Goal: Transaction & Acquisition: Purchase product/service

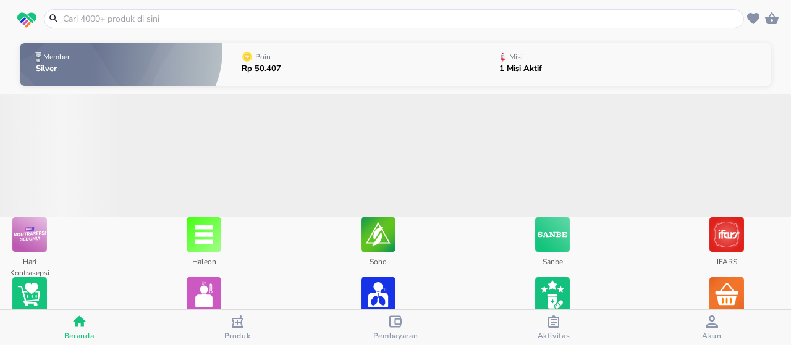
click at [362, 15] on input "text" at bounding box center [401, 18] width 679 height 13
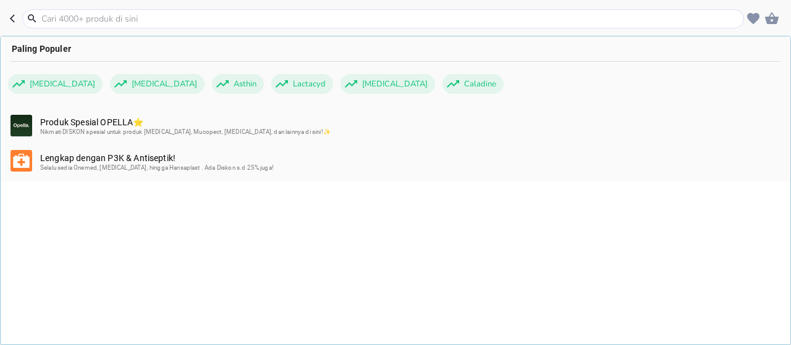
paste input "SAKATONIK ACTIV 100mL - KALBE (cair)"
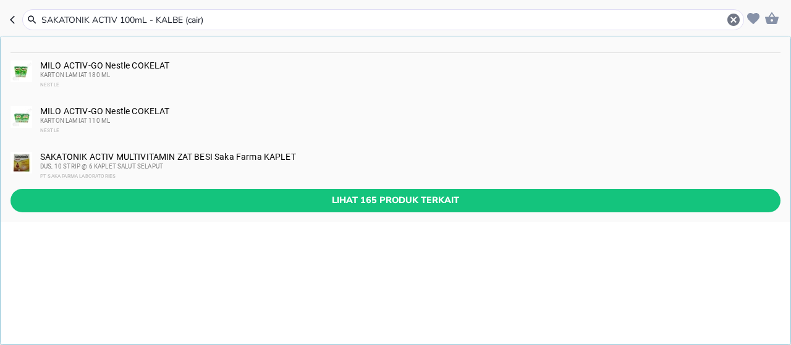
click at [116, 20] on input "SAKATONIK ACTIV 100mL - KALBE (cair)" at bounding box center [383, 20] width 686 height 13
type input "SAKATONIK ACTIV"
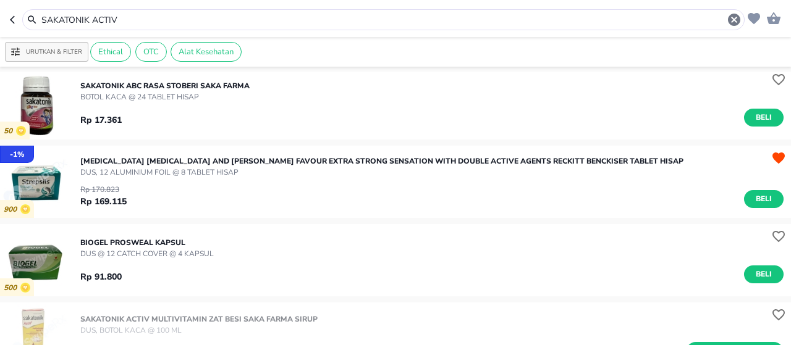
scroll to position [1786, 0]
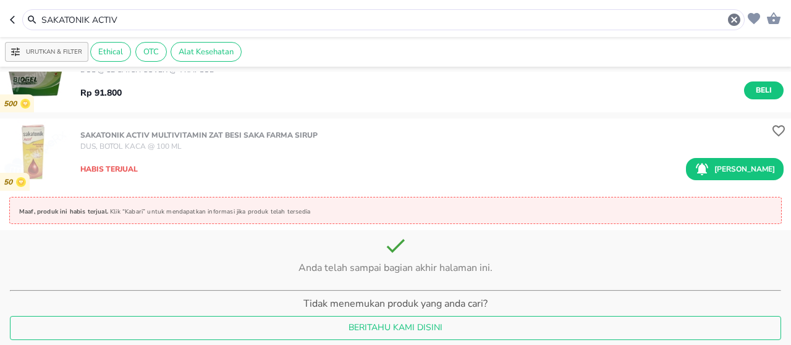
click at [139, 22] on input "SAKATONIK ACTIV" at bounding box center [383, 20] width 687 height 13
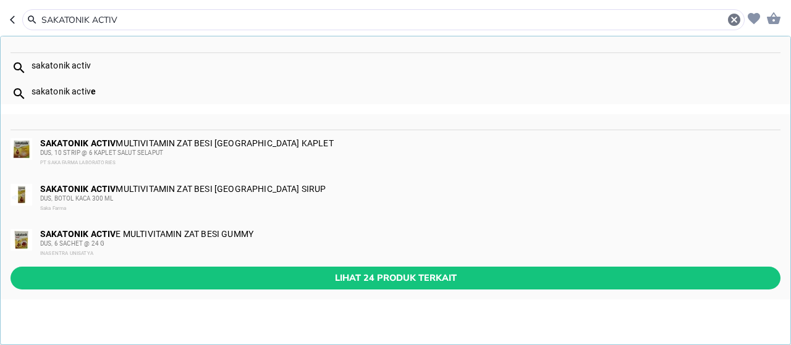
paste input "[MEDICAL_DATA] KIMIA FARMA 500 MG (1box isi 2strip)"
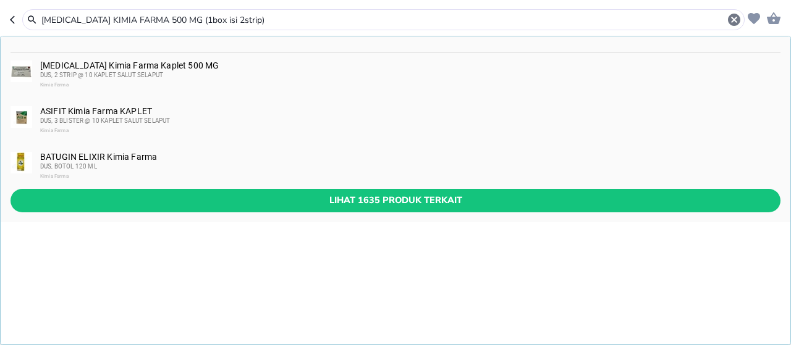
type input "[MEDICAL_DATA] KIMIA FARMA 500 MG (1box isi 2strip)"
click at [174, 77] on div "DUS, 2 STRIP @ 10 KAPLET SALUT SELAPUT" at bounding box center [409, 75] width 739 height 10
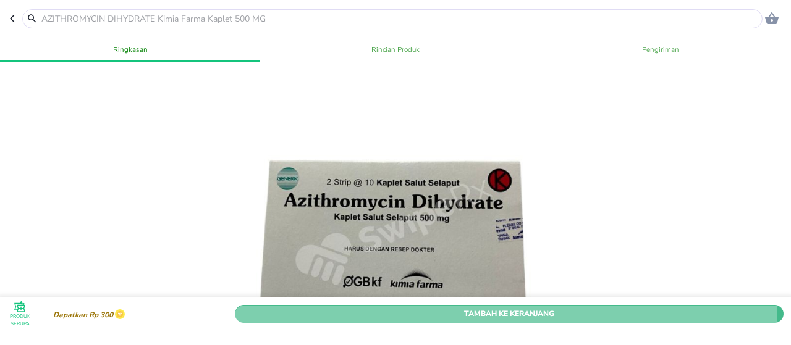
click at [406, 308] on span "Tambah Ke Keranjang" at bounding box center [509, 314] width 530 height 13
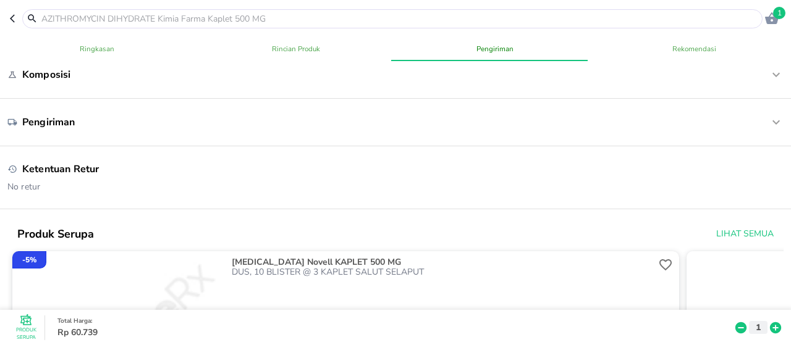
scroll to position [680, 0]
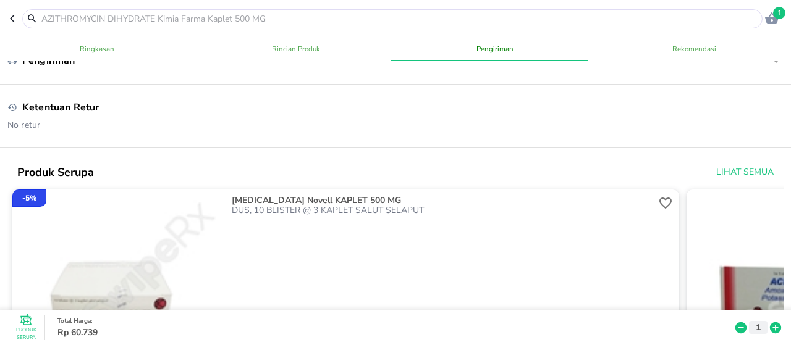
click at [141, 17] on input "text" at bounding box center [399, 18] width 719 height 13
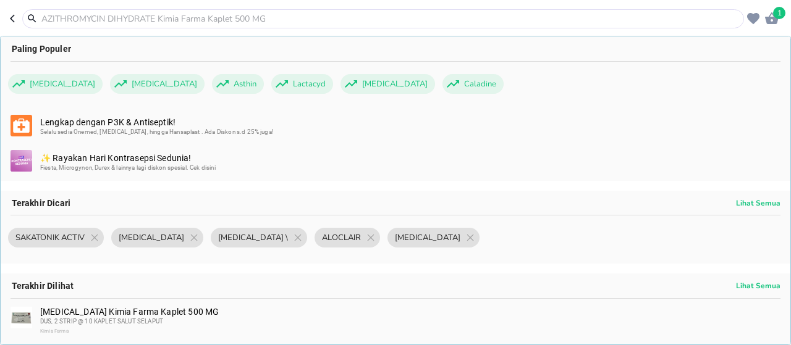
click at [187, 23] on input "text" at bounding box center [390, 18] width 701 height 13
paste input "DEXTRAL"
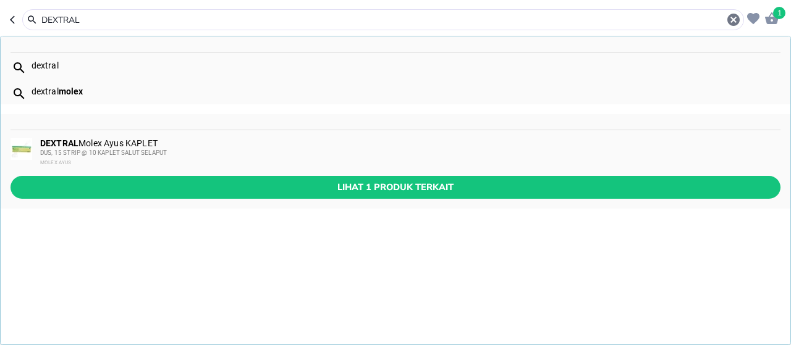
type input "DEXTRAL"
click at [194, 153] on div "DUS, 15 STRIP @ 10 KAPLET SALUT SELAPUT" at bounding box center [409, 153] width 739 height 10
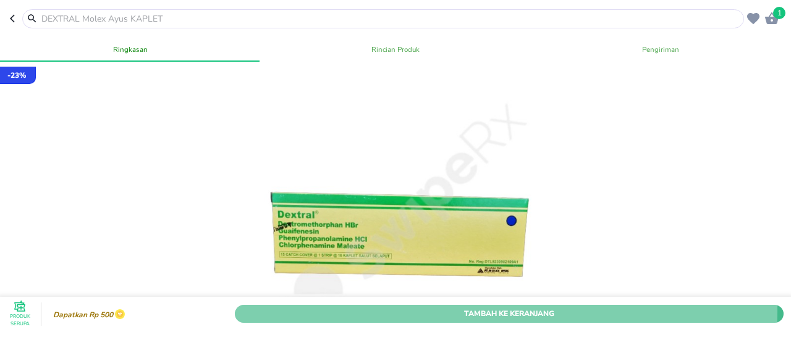
click at [363, 308] on span "Tambah Ke Keranjang" at bounding box center [509, 314] width 530 height 13
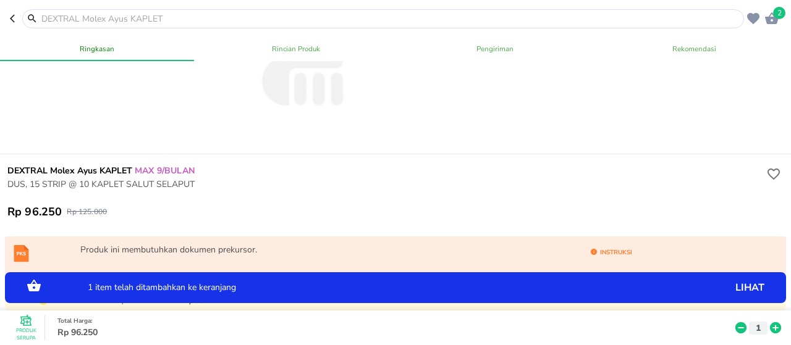
scroll to position [309, 0]
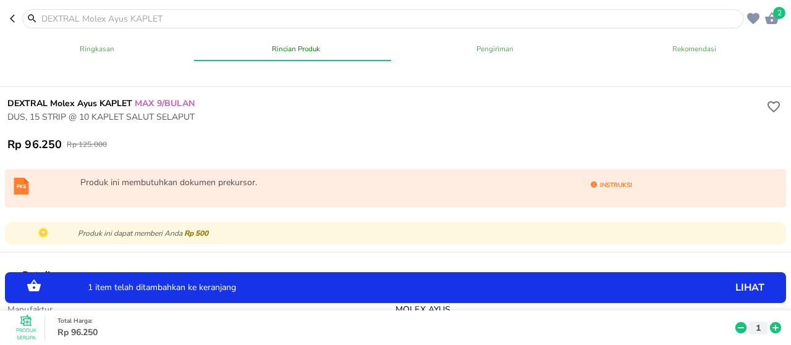
click at [142, 22] on input "text" at bounding box center [390, 18] width 701 height 13
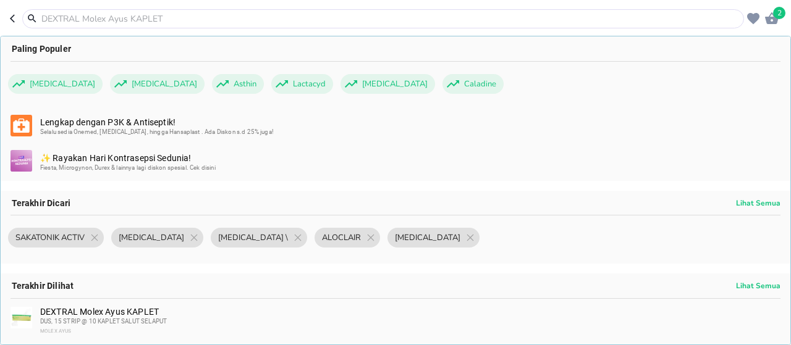
paste input "ZOTER CREAM 5 gr INTERBAT (aciclovir)"
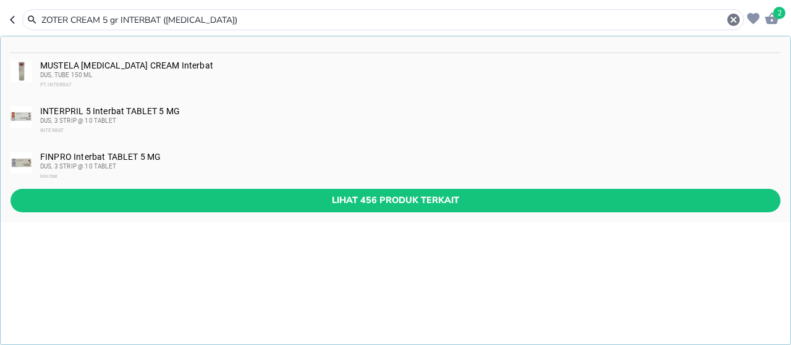
click at [101, 20] on input "ZOTER CREAM 5 gr INTERBAT (aciclovir)" at bounding box center [383, 20] width 686 height 13
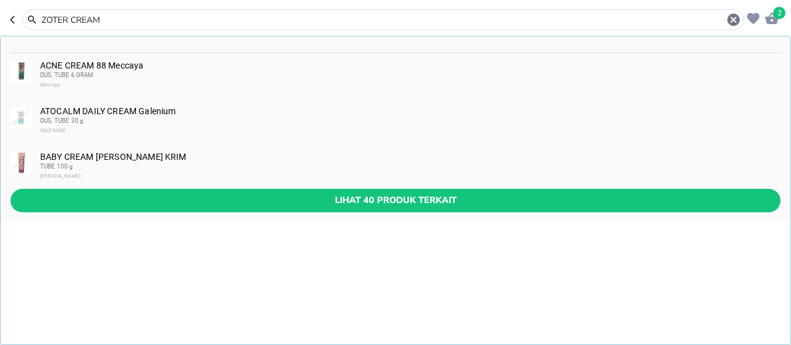
type input "ZOTER CREAM"
click at [774, 19] on icon "button" at bounding box center [772, 18] width 14 height 12
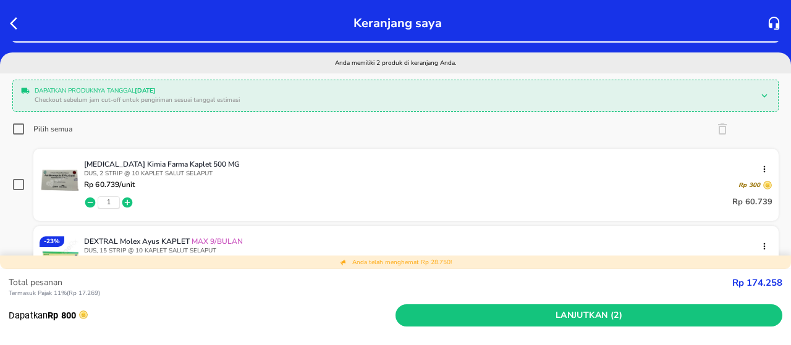
scroll to position [185, 0]
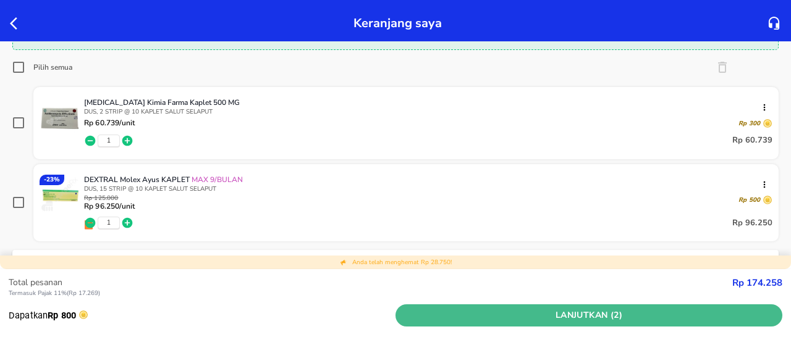
click at [501, 313] on span "Lanjutkan (2)" at bounding box center [588, 315] width 377 height 15
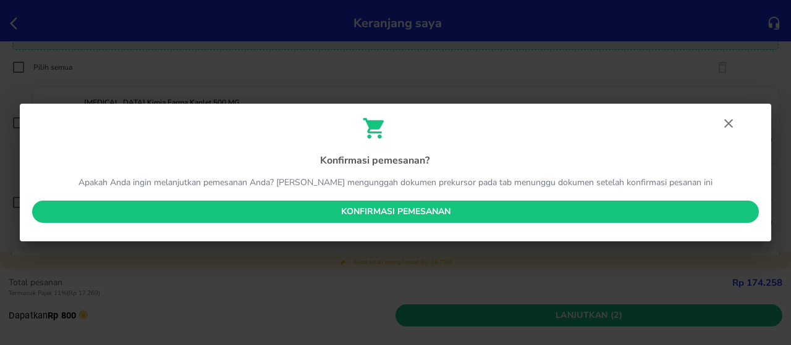
click at [661, 218] on span "Konfirmasi pemesanan" at bounding box center [395, 212] width 707 height 15
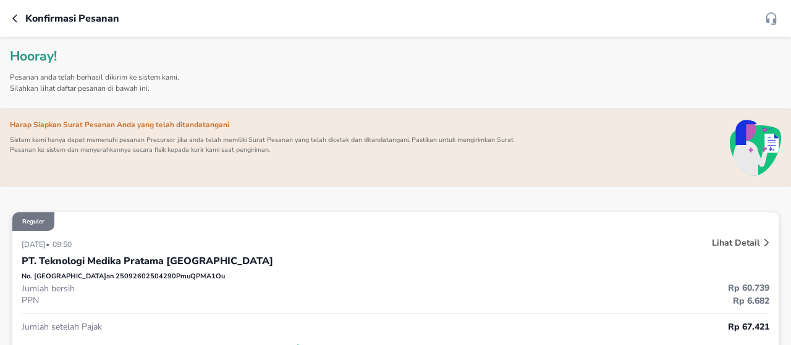
scroll to position [185, 0]
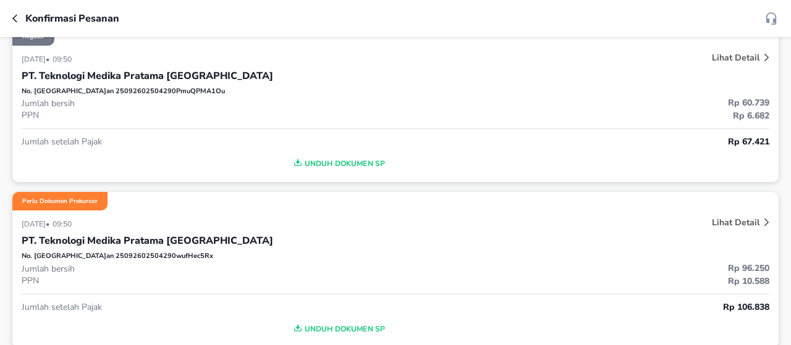
click at [13, 19] on icon "button" at bounding box center [14, 18] width 5 height 8
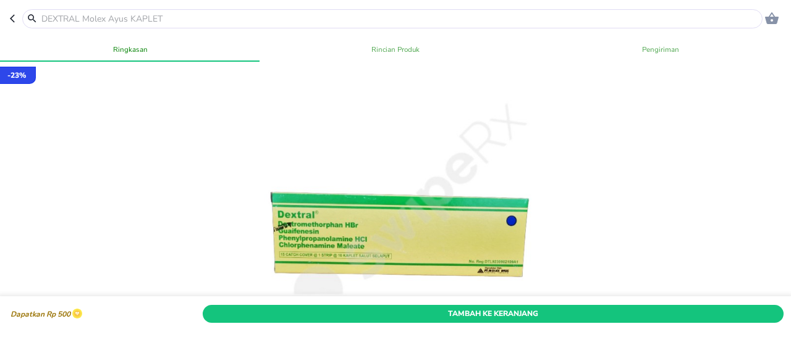
click at [114, 25] on input "text" at bounding box center [399, 18] width 719 height 13
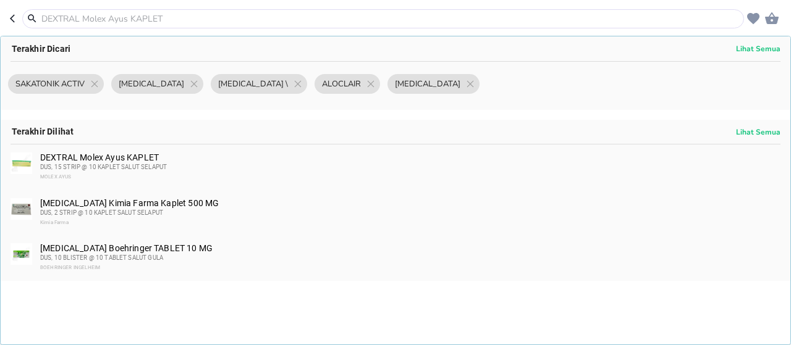
click at [117, 17] on input "text" at bounding box center [390, 18] width 701 height 13
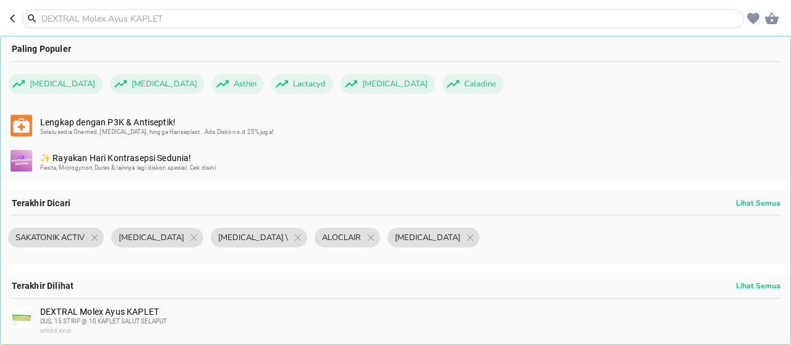
click at [150, 19] on input "text" at bounding box center [390, 18] width 701 height 13
paste input "ZOTER CREAM 5 gr INTERBAT (aciclovir)"
type input "ZOTER CREAM 5 gr INTERBAT (aciclovir)"
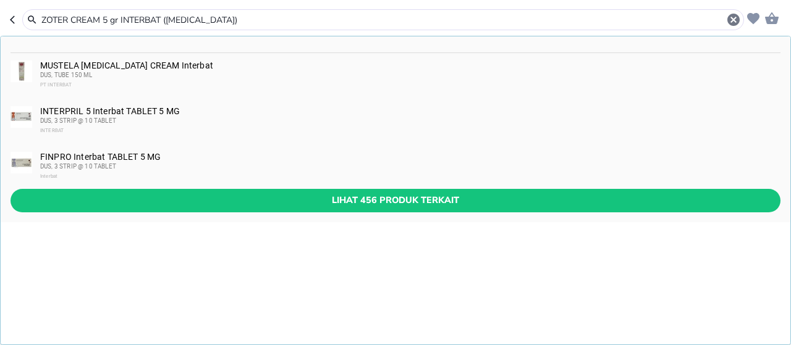
click at [68, 18] on input "ZOTER CREAM 5 gr INTERBAT (aciclovir)" at bounding box center [383, 20] width 686 height 13
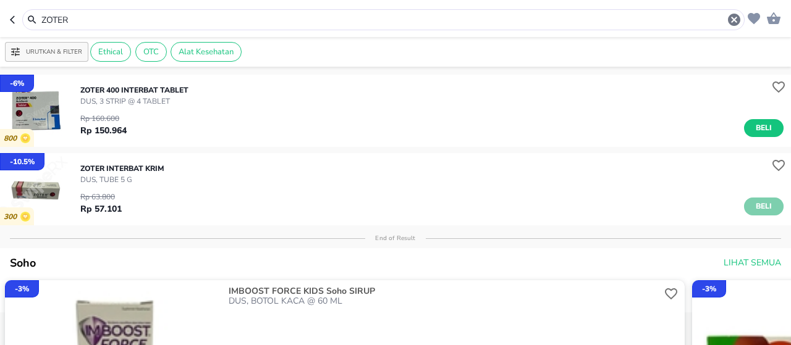
click at [765, 203] on button "Beli" at bounding box center [764, 207] width 40 height 18
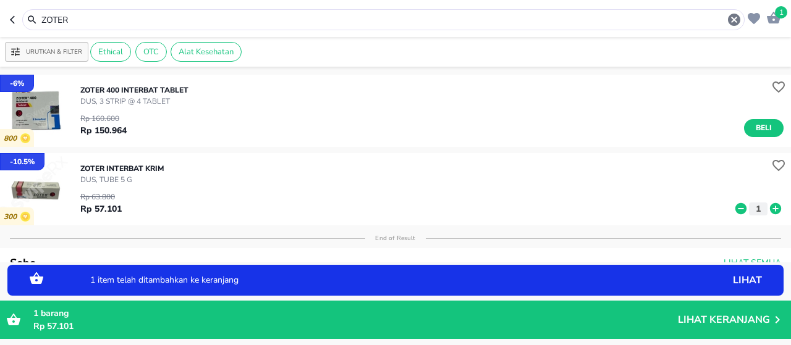
click at [150, 172] on p "ZOTER Interbat KRIM" at bounding box center [122, 168] width 84 height 11
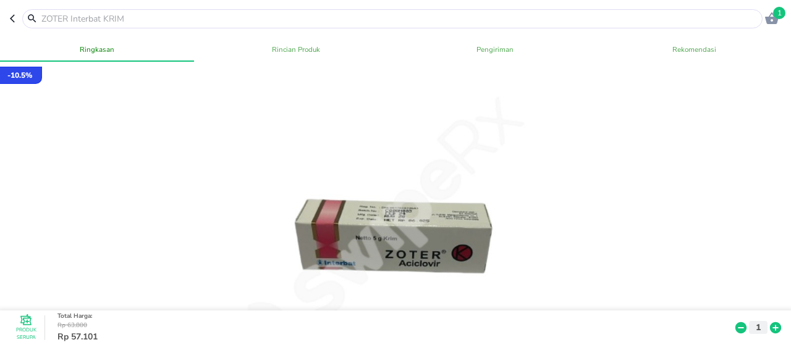
click at [103, 22] on input "text" at bounding box center [399, 18] width 719 height 13
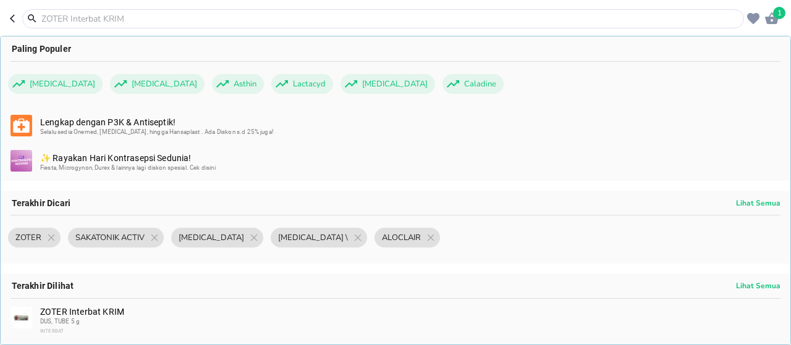
click at [130, 14] on input "text" at bounding box center [390, 18] width 701 height 13
paste input "Imboost 4x5strip"
type input "Imboost 4x5strip"
click at [88, 19] on input "Imboost 4x5strip" at bounding box center [390, 18] width 701 height 13
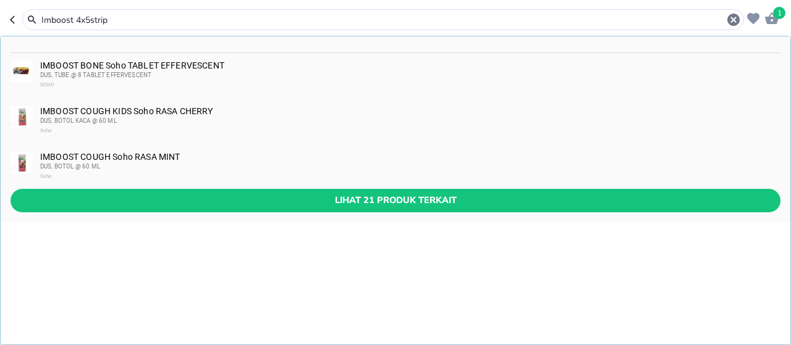
drag, startPoint x: 119, startPoint y: 19, endPoint x: 169, endPoint y: 22, distance: 49.5
click at [169, 22] on input "Imboost 4x5strip" at bounding box center [383, 20] width 686 height 13
type input "Imboost"
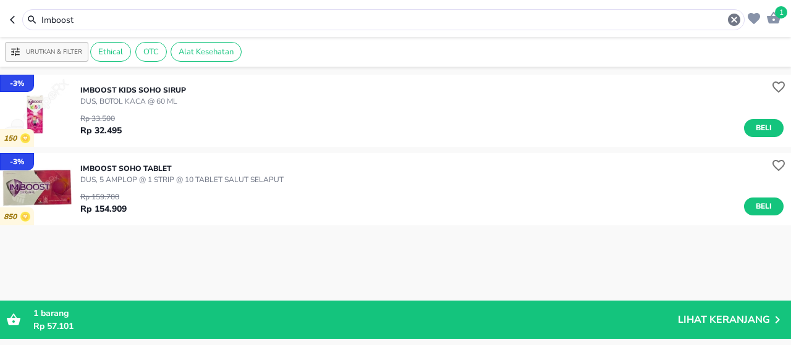
scroll to position [1470, 0]
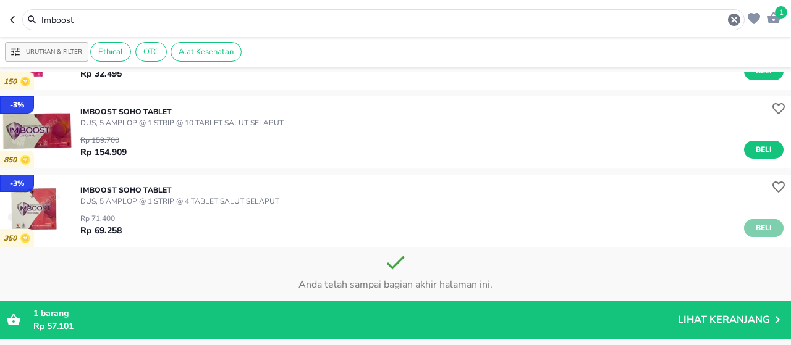
click at [744, 227] on button "Beli" at bounding box center [764, 228] width 40 height 18
click at [770, 235] on icon at bounding box center [775, 230] width 11 height 11
click at [743, 320] on p "Lihat Keranjang" at bounding box center [724, 320] width 92 height 0
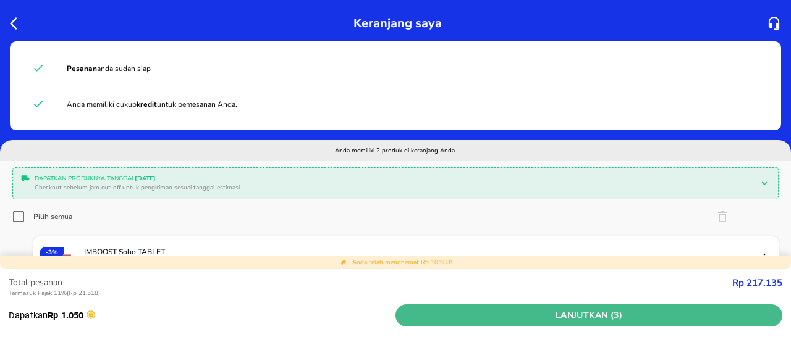
click at [627, 315] on span "Lanjutkan (3)" at bounding box center [588, 315] width 377 height 15
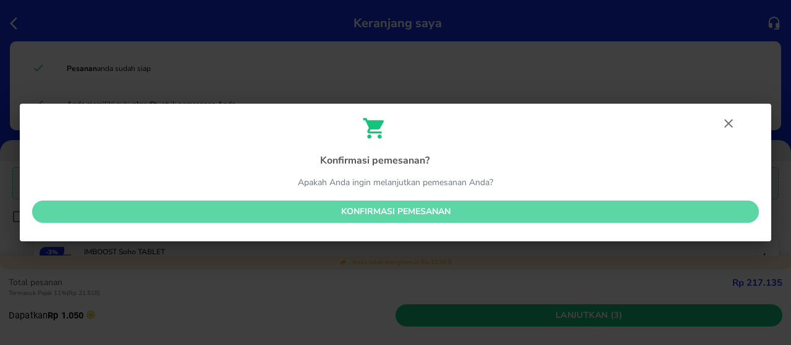
click at [450, 205] on button "Konfirmasi pemesanan" at bounding box center [395, 212] width 727 height 23
click at [450, 206] on div "Konfirmasi pemesanan ? Apakah Anda ingin melanjutkan pemesanan Anda? Konfirmasi…" at bounding box center [396, 173] width 752 height 138
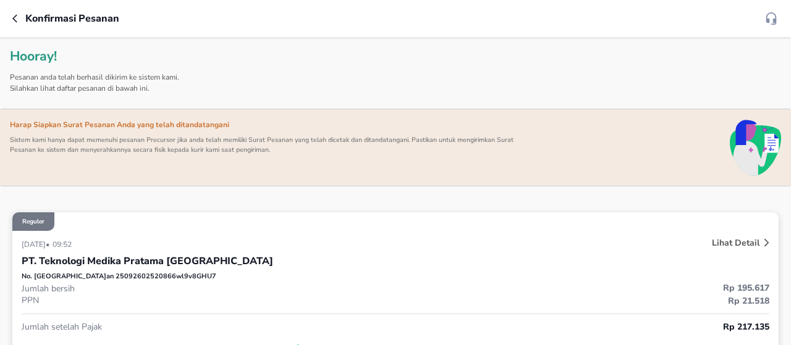
click at [15, 19] on icon "button" at bounding box center [17, 19] width 10 height 10
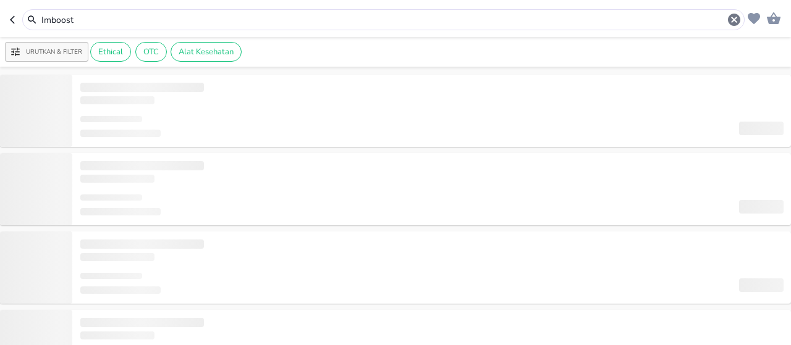
click at [86, 17] on input "Imboost" at bounding box center [383, 20] width 687 height 13
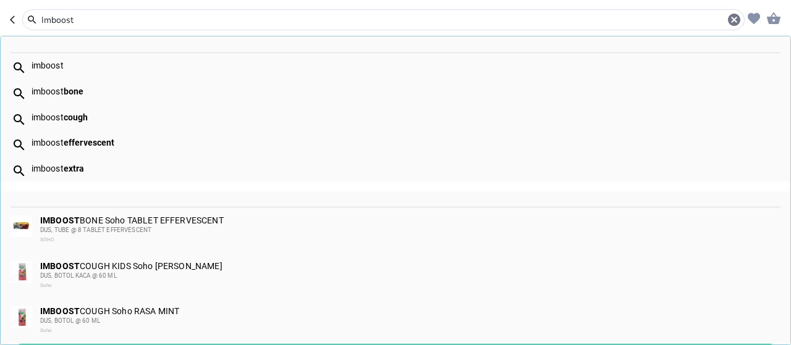
paste input "4x5strip"
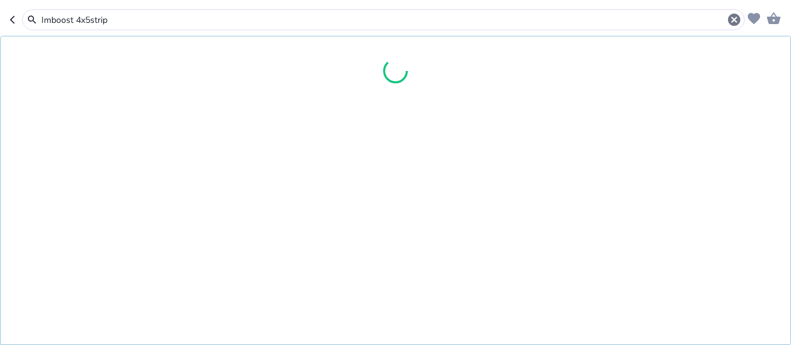
click at [76, 21] on input "Imboost 4x5strip" at bounding box center [383, 20] width 687 height 13
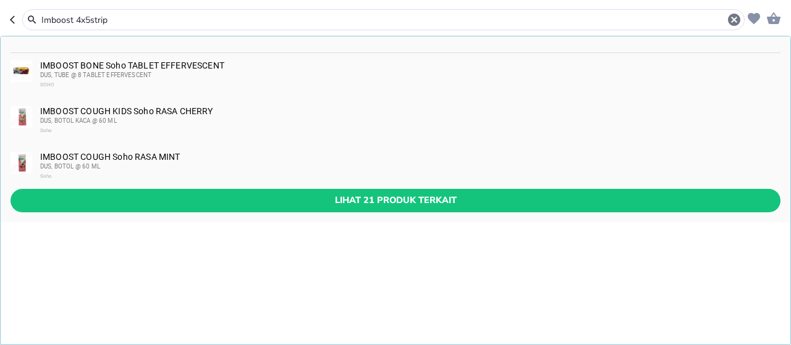
paste input "TABLET TAMBAH DARAH ERELA 10X10 TAB"
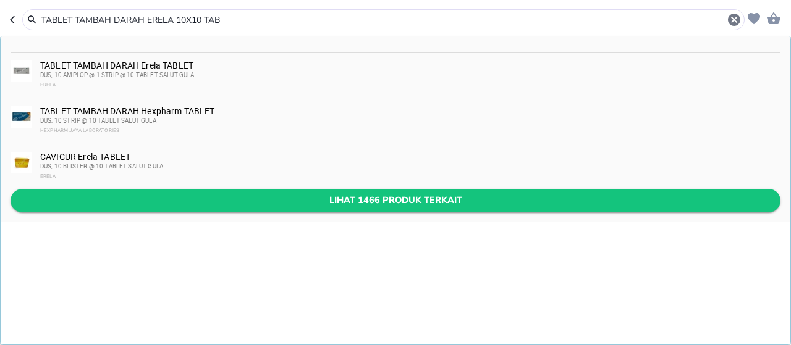
click at [244, 204] on span "Lihat 1466 produk terkait" at bounding box center [395, 200] width 750 height 15
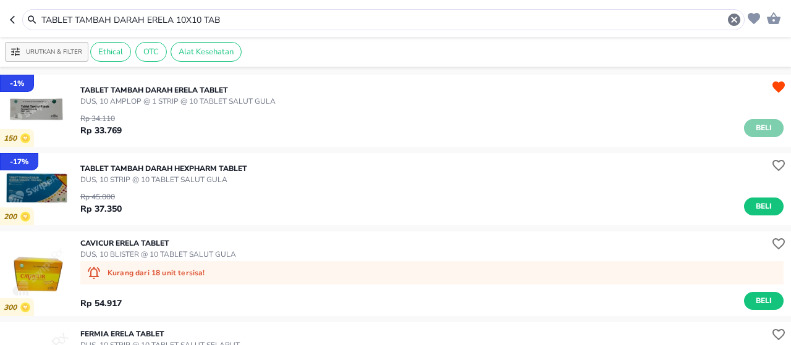
click at [753, 127] on span "Beli" at bounding box center [763, 128] width 21 height 13
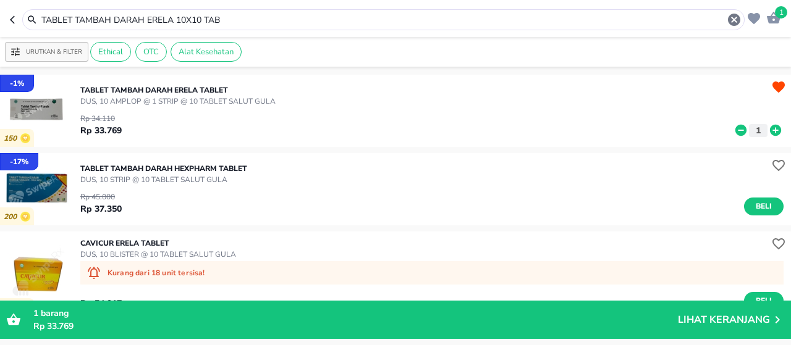
click at [770, 126] on icon at bounding box center [775, 130] width 11 height 11
click at [193, 21] on input "TABLET TAMBAH DARAH ERELA 10X10 TAB" at bounding box center [383, 20] width 687 height 13
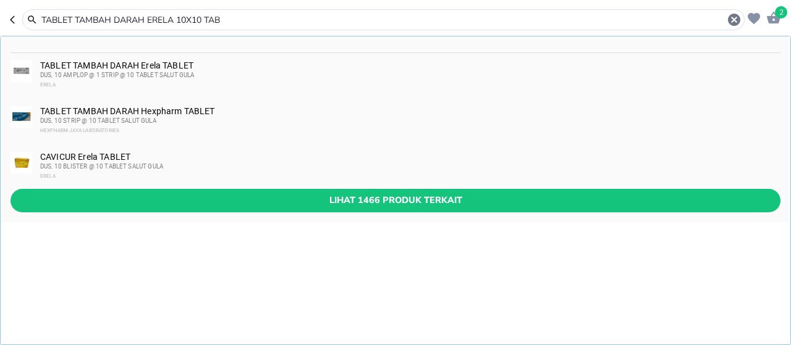
paste input "AMOXICILLIN IFARS KAPLET 500 MG"
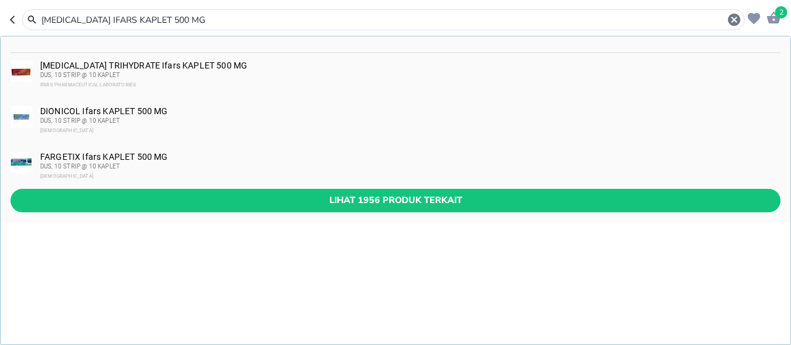
type input "AMOXICILLIN IFARS KAPLET 500 MG"
click at [134, 82] on div "IFARS PHARMACEUTICAL LABORATORIES" at bounding box center [409, 85] width 739 height 10
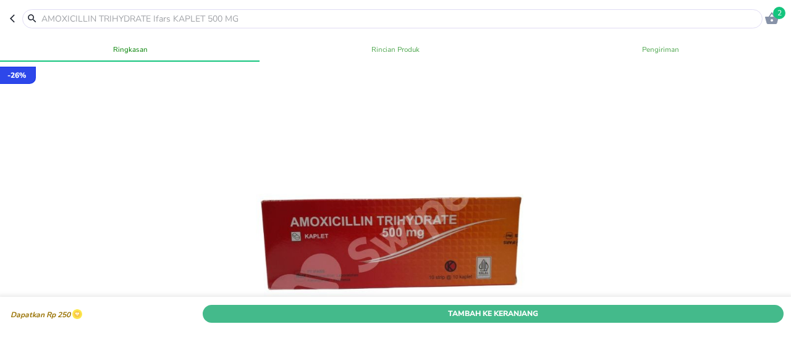
click at [327, 308] on span "Tambah Ke Keranjang" at bounding box center [493, 314] width 562 height 13
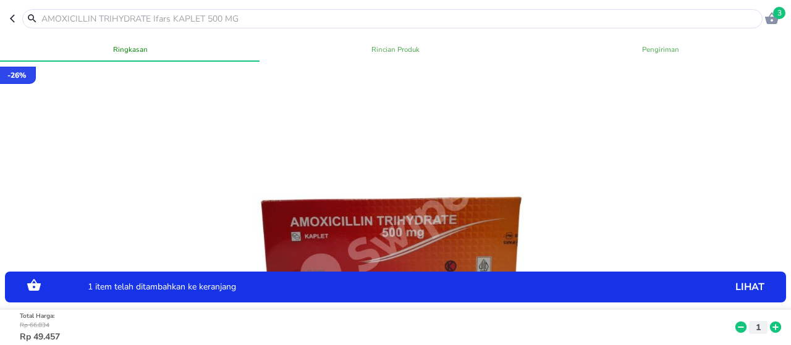
scroll to position [185, 0]
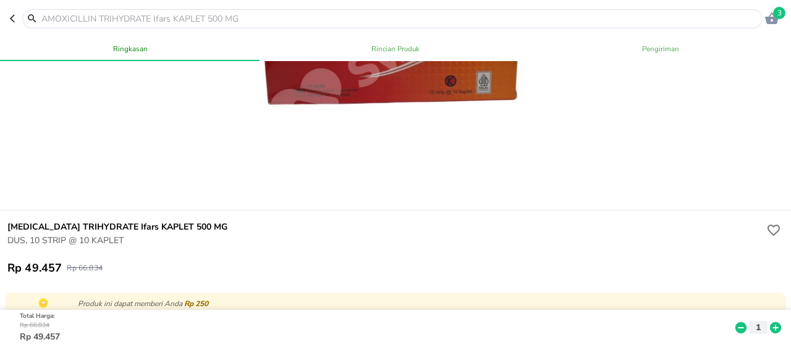
click at [150, 24] on input "text" at bounding box center [399, 18] width 719 height 13
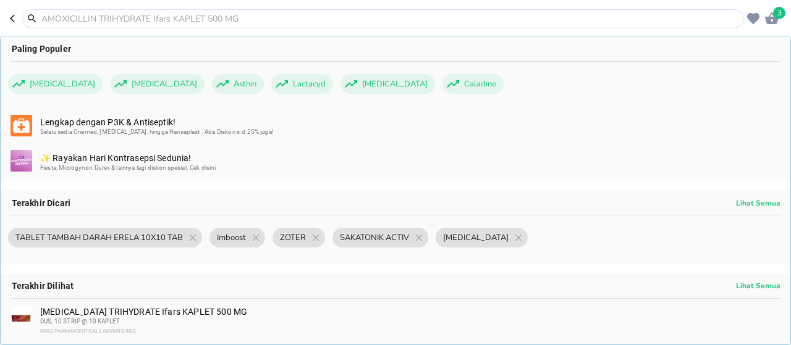
paste input "IMBOOST EFF ANGGUR 8TAB 1TUBE"
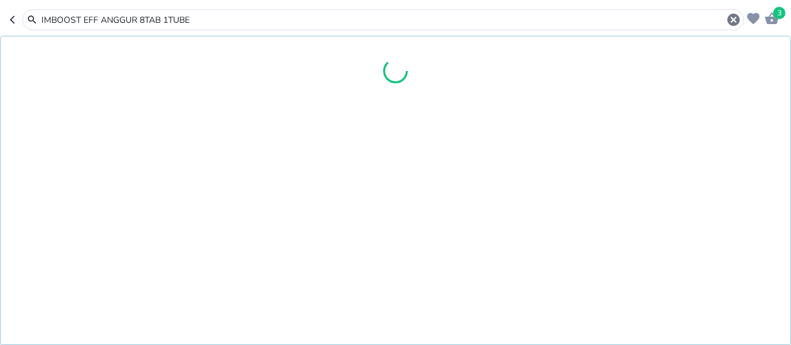
click at [81, 20] on input "IMBOOST EFF ANGGUR 8TAB 1TUBE" at bounding box center [383, 20] width 686 height 13
type input "IMBOOST"
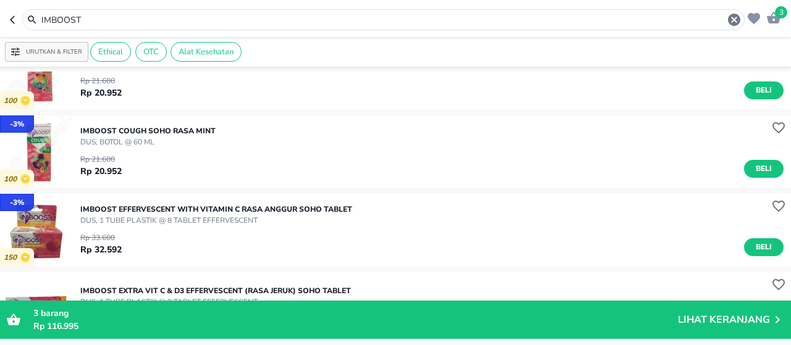
scroll to position [124, 0]
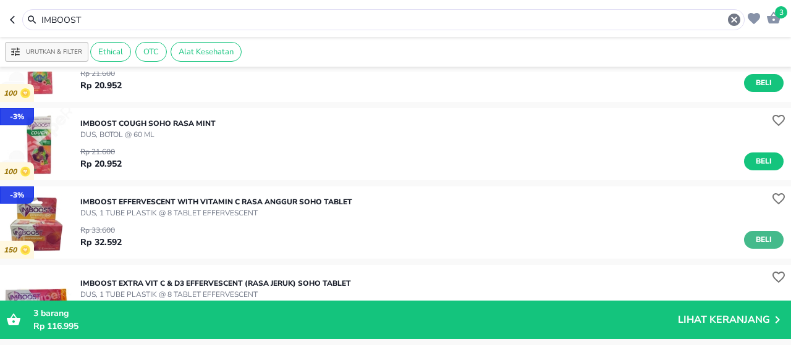
click at [753, 239] on span "Beli" at bounding box center [763, 240] width 21 height 13
click at [712, 320] on p "Lihat Keranjang" at bounding box center [724, 320] width 92 height 0
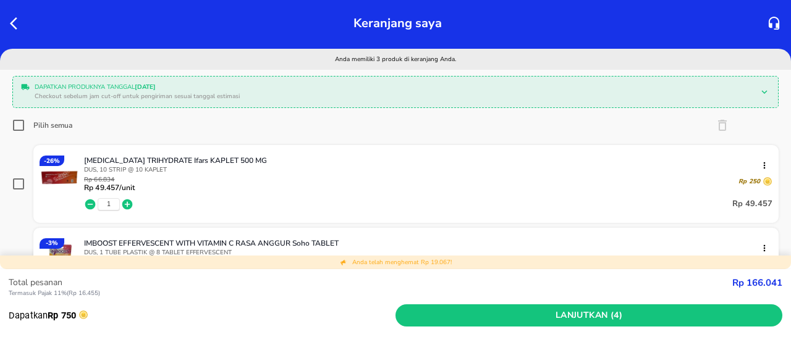
scroll to position [247, 0]
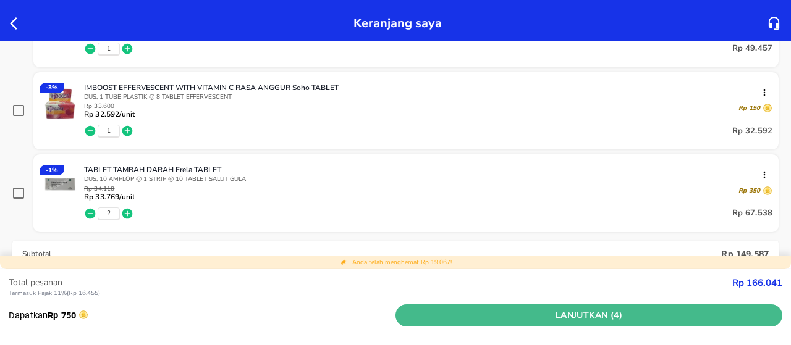
click at [474, 318] on span "Lanjutkan (4)" at bounding box center [588, 315] width 377 height 15
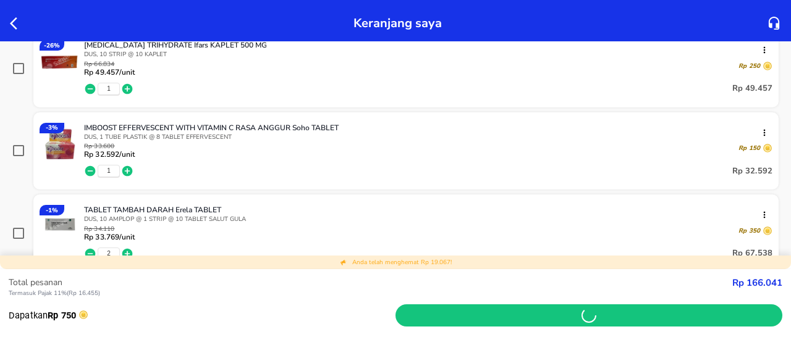
scroll to position [185, 0]
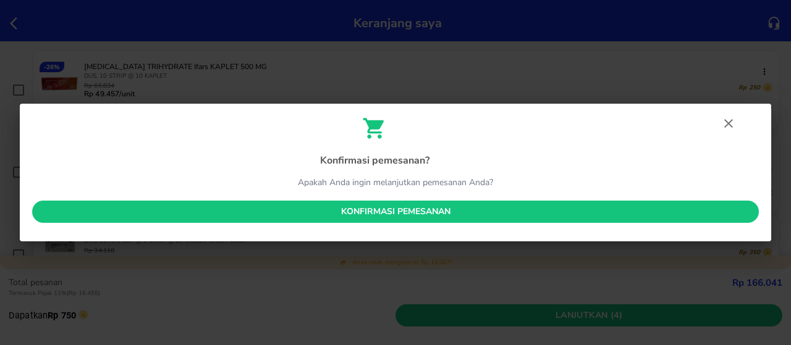
click at [444, 214] on span "Konfirmasi pemesanan" at bounding box center [395, 212] width 707 height 15
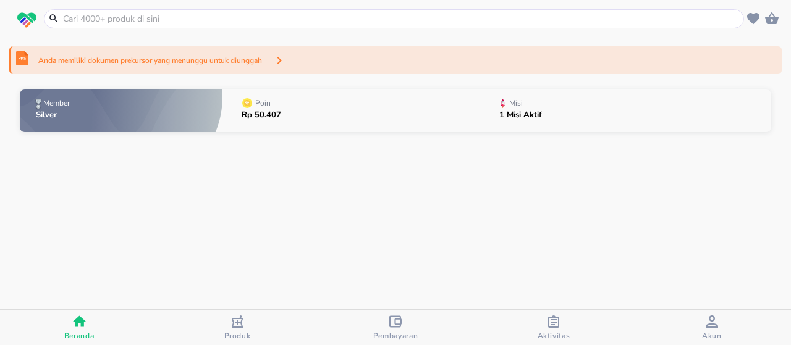
click at [358, 19] on input "text" at bounding box center [401, 18] width 679 height 13
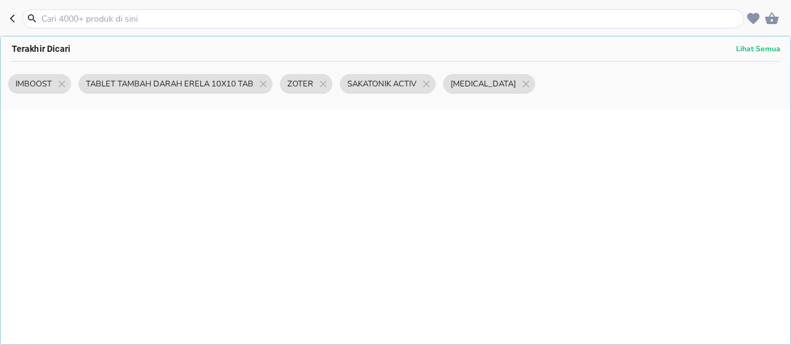
paste input "DULCOLAX 5 MG 10TAB 1BLIST 1BOX"
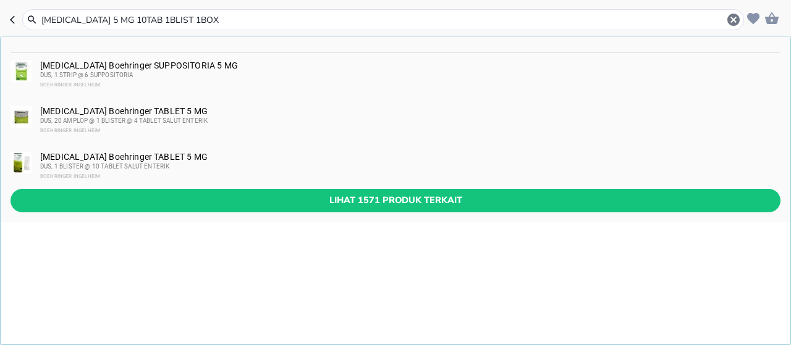
type input "DULCOLAX 5 MG 10TAB 1BLIST 1BOX"
click at [194, 162] on div "DUS, 1 BLISTER @ 10 TABLET SALUT ENTERIK" at bounding box center [409, 167] width 739 height 10
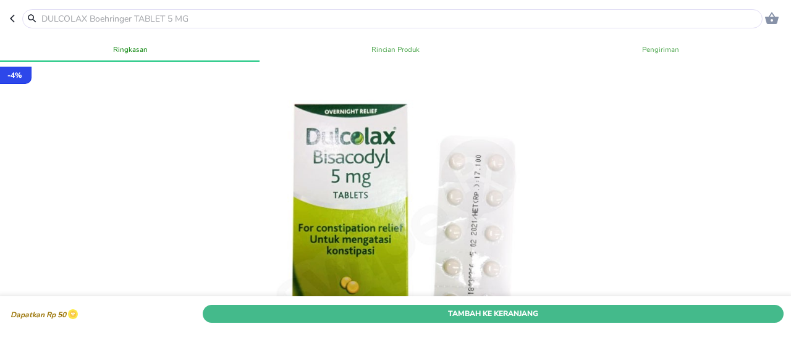
click at [327, 308] on span "Tambah Ke Keranjang" at bounding box center [493, 314] width 562 height 13
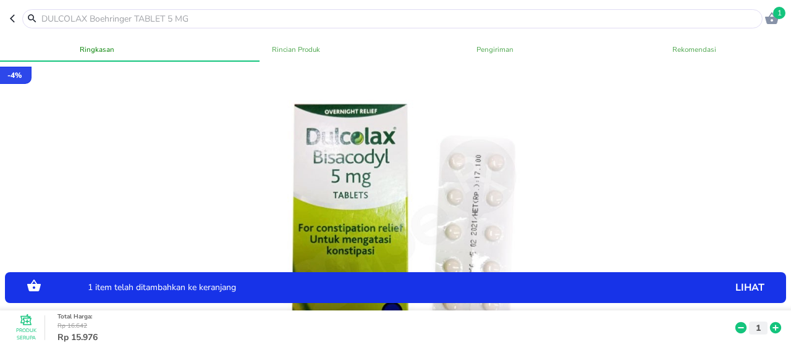
click at [770, 323] on icon at bounding box center [775, 328] width 11 height 11
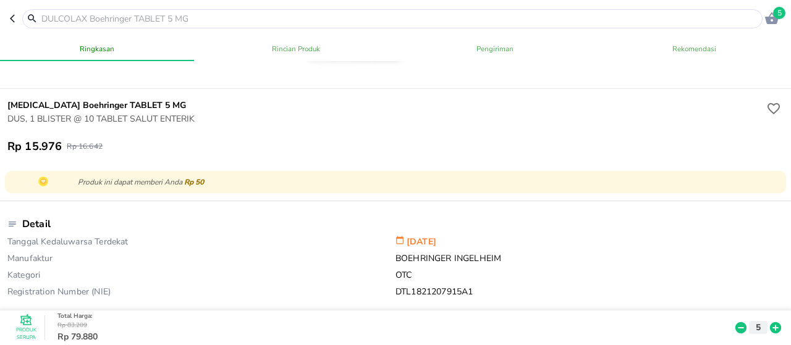
scroll to position [309, 0]
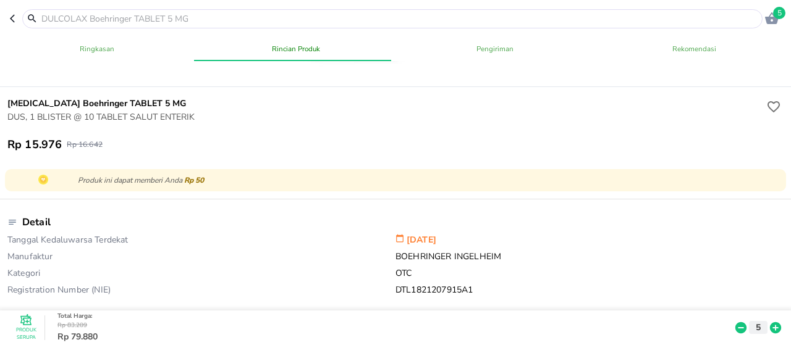
click at [117, 24] on input "text" at bounding box center [399, 18] width 719 height 13
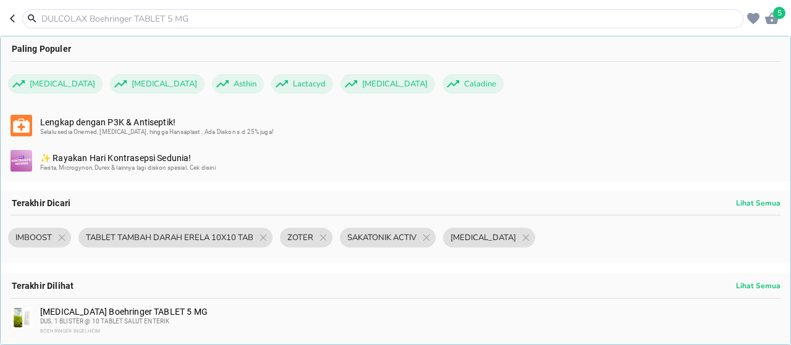
paste input "Mineral Zinc Plus Selenium IPI 45tablet botol"
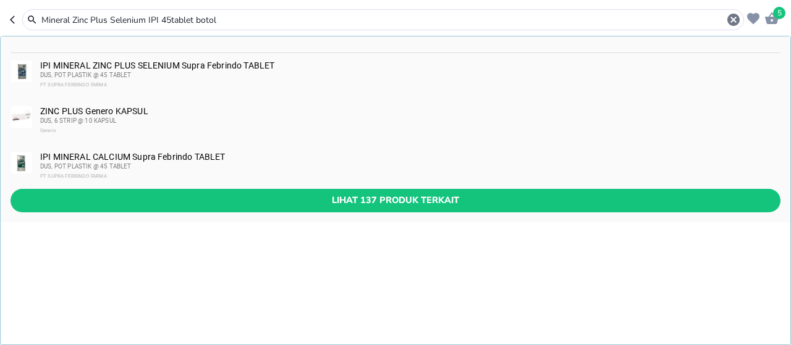
type input "Mineral Zinc Plus Selenium IPI 45tablet botol"
click at [87, 66] on div "IPI MINERAL ZINC PLUS SELENIUM Supra Febrindo TABLET DUS, POT PLASTIK @ 45 TABL…" at bounding box center [409, 76] width 739 height 30
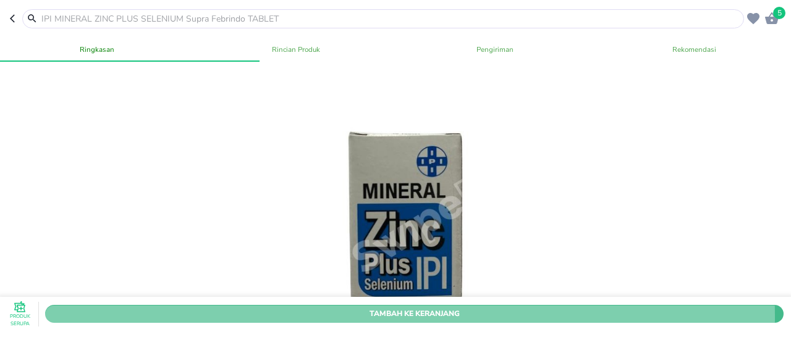
click at [313, 308] on span "Tambah Ke Keranjang" at bounding box center [414, 314] width 720 height 13
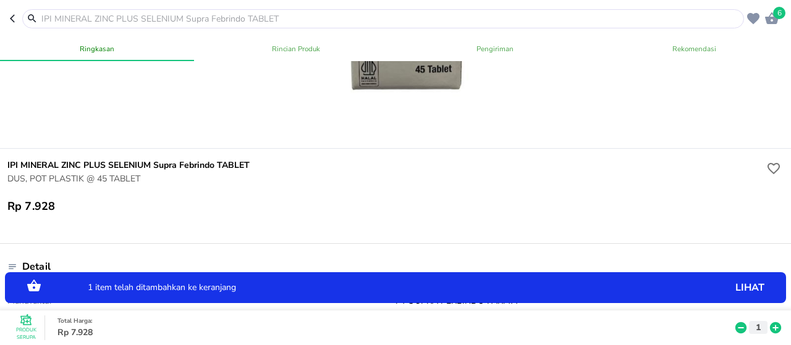
scroll to position [371, 0]
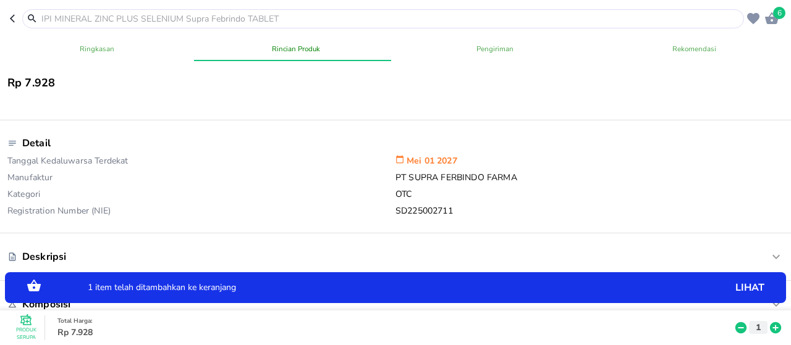
click at [772, 321] on icon at bounding box center [776, 328] width 16 height 14
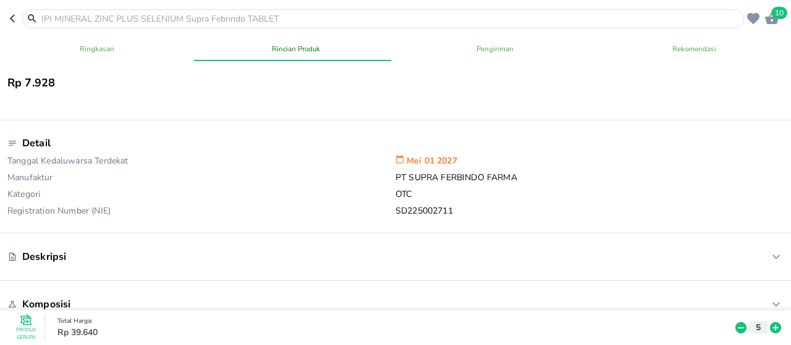
click at [141, 17] on input "text" at bounding box center [390, 18] width 701 height 13
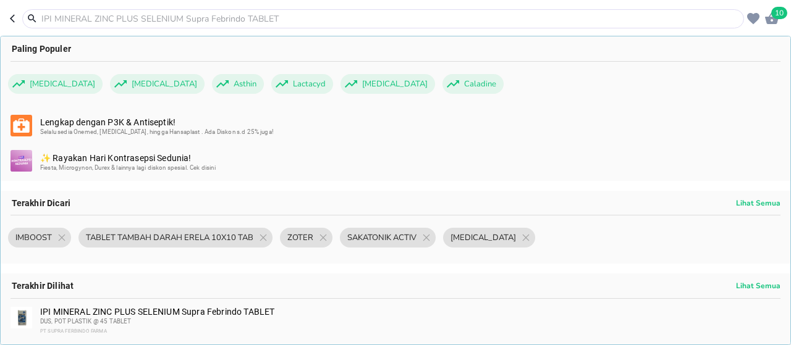
paste input "CONTREXYN DEMAM SIRUP RASA JERUK 60 ML"
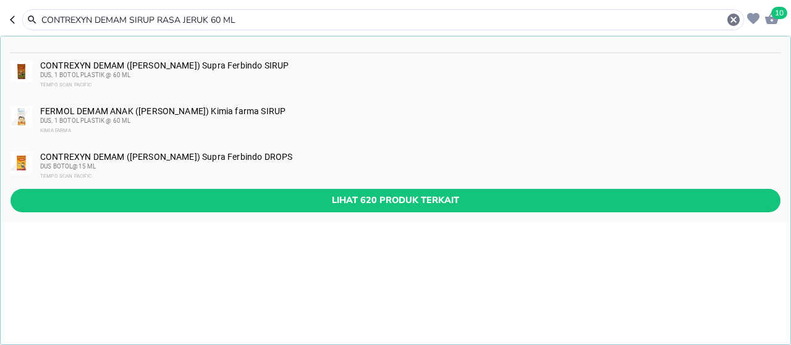
type input "CONTREXYN DEMAM SIRUP RASA JERUK 60 ML"
click at [201, 71] on div "DUS, 1 BOTOL PLASTIK @ 60 ML" at bounding box center [409, 75] width 739 height 10
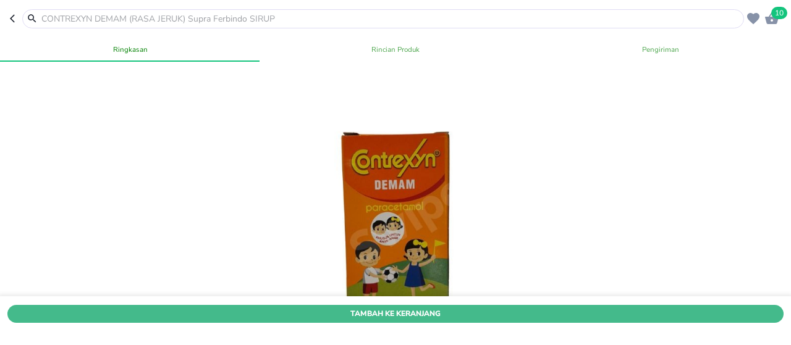
click at [340, 308] on span "Tambah Ke Keranjang" at bounding box center [396, 314] width 758 height 13
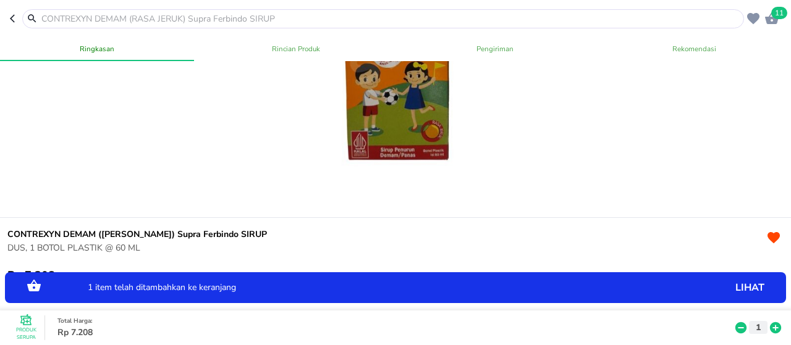
scroll to position [185, 0]
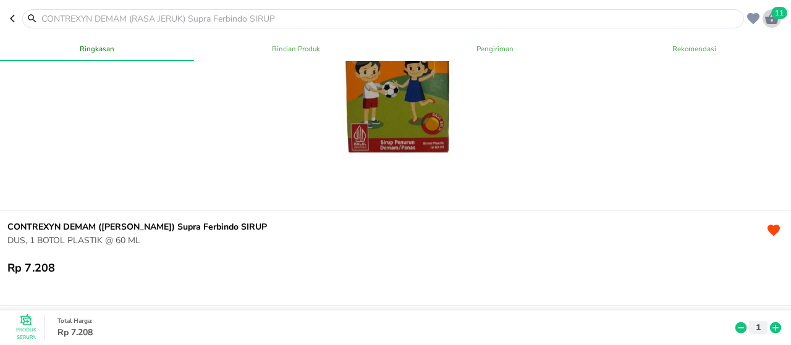
click at [771, 26] on div "11" at bounding box center [772, 18] width 19 height 19
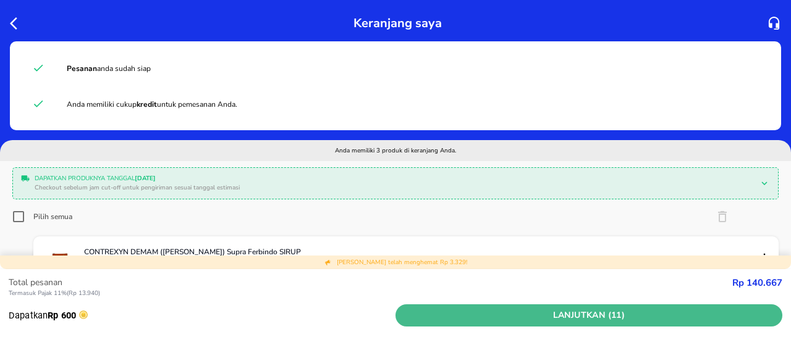
click at [697, 312] on span "Lanjutkan (11)" at bounding box center [588, 315] width 377 height 15
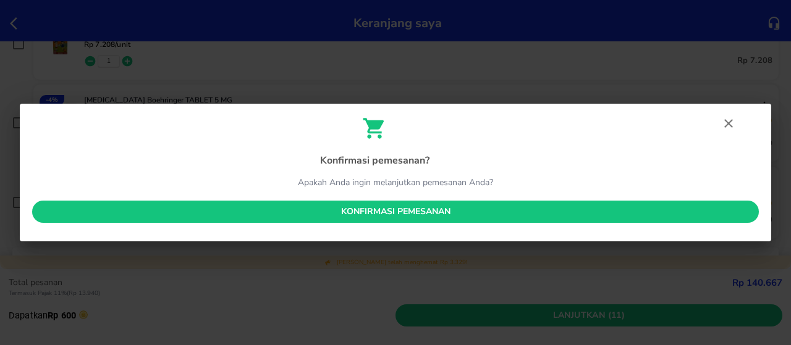
scroll to position [247, 0]
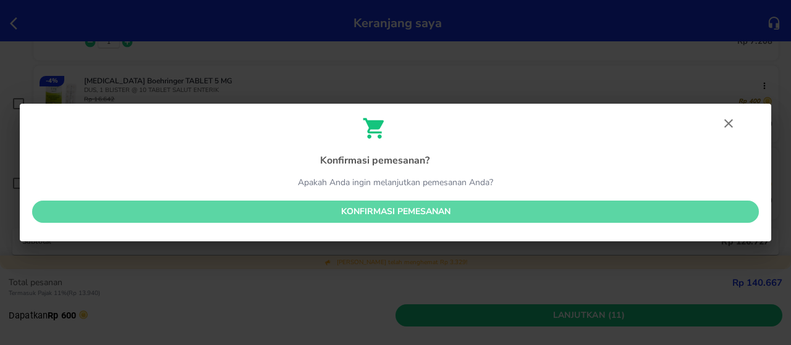
click at [557, 215] on span "Konfirmasi pemesanan" at bounding box center [395, 212] width 707 height 15
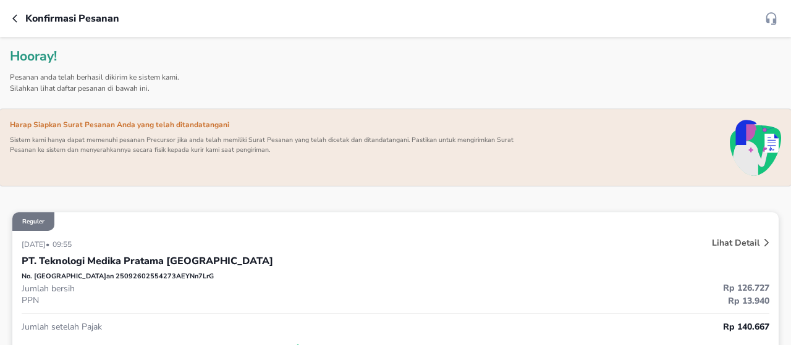
scroll to position [185, 0]
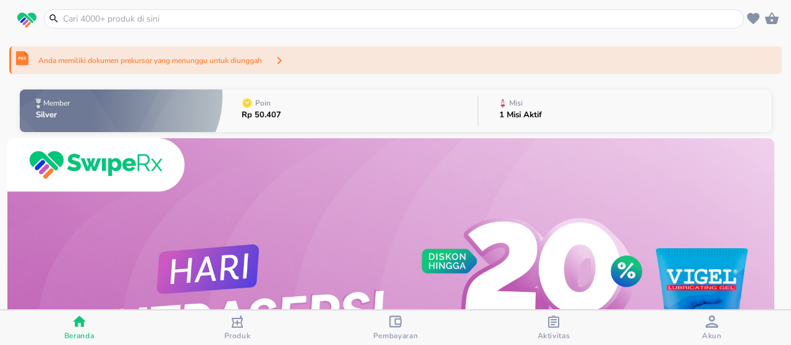
click at [256, 59] on p "Anda memiliki dokumen prekursor yang menunggu untuk diunggah" at bounding box center [150, 60] width 224 height 11
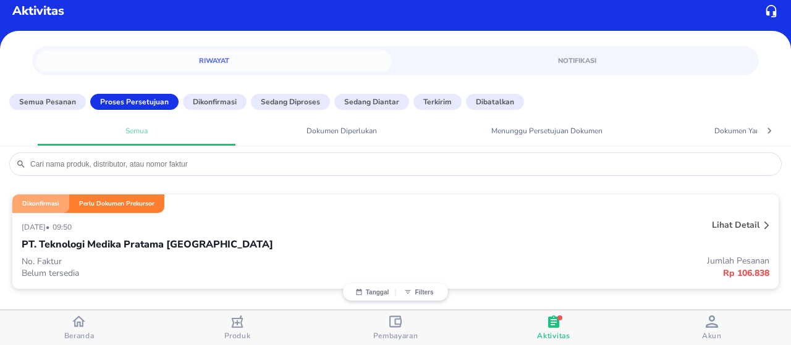
scroll to position [12, 0]
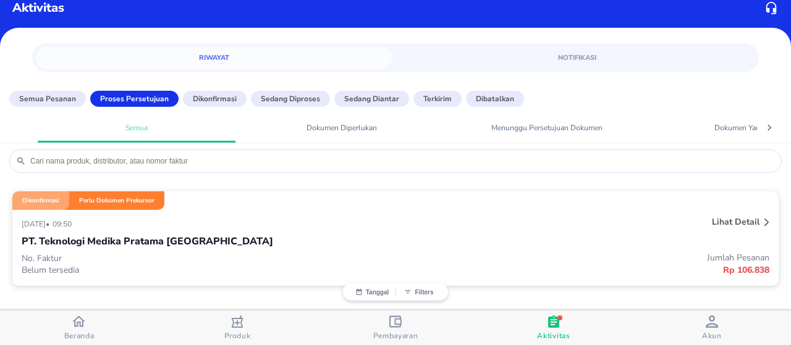
click at [253, 204] on div "Dikonfirmasi Perlu Dokumen Prekursor" at bounding box center [395, 201] width 766 height 19
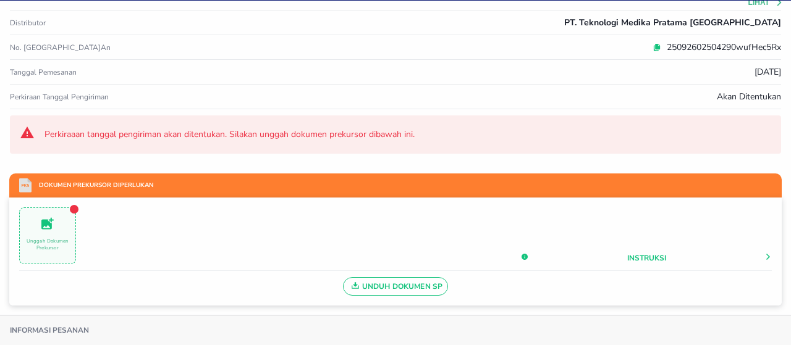
scroll to position [124, 0]
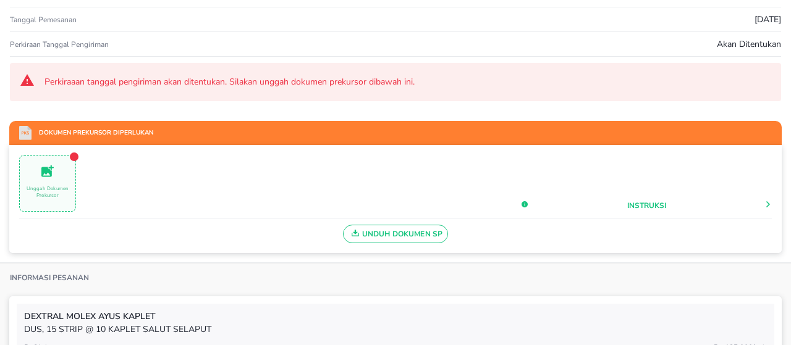
click at [51, 188] on p "Unggah Dokumen Prekursor" at bounding box center [48, 192] width 56 height 14
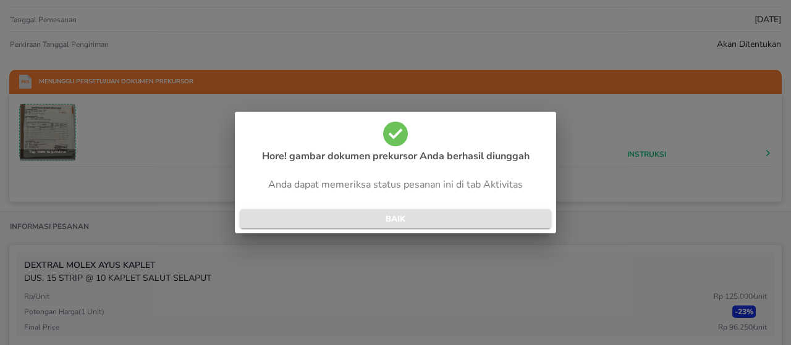
click at [431, 220] on span "BAIK" at bounding box center [396, 220] width 292 height 14
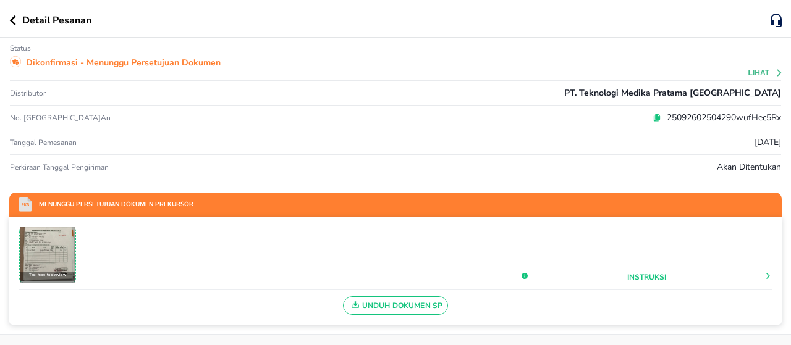
scroll to position [0, 0]
